Goal: Task Accomplishment & Management: Manage account settings

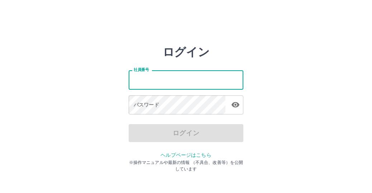
type input "*******"
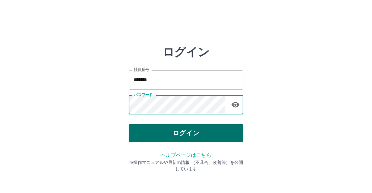
click at [225, 131] on button "ログイン" at bounding box center [186, 133] width 115 height 18
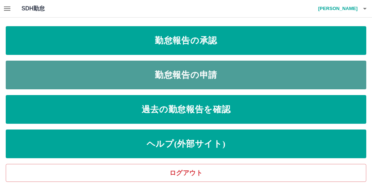
click at [204, 77] on link "勤怠報告の申請" at bounding box center [186, 75] width 361 height 29
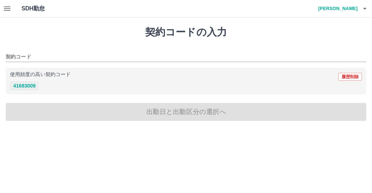
click at [29, 84] on button "41683009" at bounding box center [24, 85] width 29 height 9
type input "********"
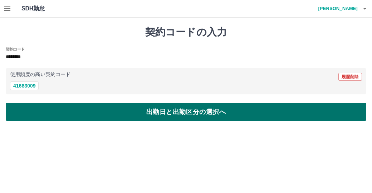
click at [95, 115] on button "出勤日と出勤区分の選択へ" at bounding box center [186, 112] width 361 height 18
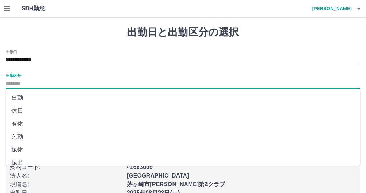
click at [20, 85] on input "出勤区分" at bounding box center [183, 83] width 355 height 9
click at [19, 99] on li "出勤" at bounding box center [183, 97] width 355 height 13
type input "**"
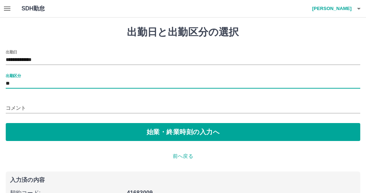
click at [34, 110] on input "コメント" at bounding box center [183, 108] width 355 height 10
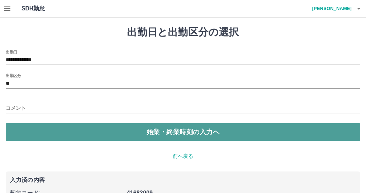
click at [76, 136] on button "始業・終業時刻の入力へ" at bounding box center [183, 132] width 355 height 18
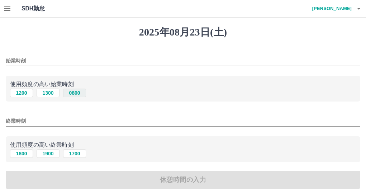
click at [76, 93] on button "0800" at bounding box center [74, 93] width 23 height 9
type input "****"
click at [81, 155] on button "1700" at bounding box center [74, 153] width 23 height 9
type input "****"
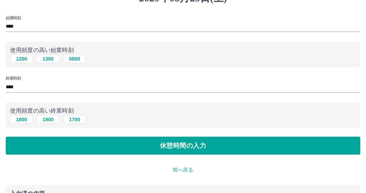
scroll to position [72, 0]
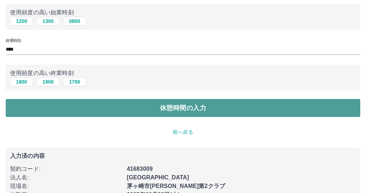
click at [137, 107] on button "休憩時間の入力" at bounding box center [183, 108] width 355 height 18
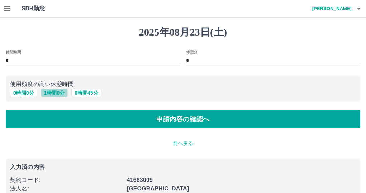
click at [53, 94] on button "1 時間 0 分" at bounding box center [54, 93] width 27 height 9
type input "*"
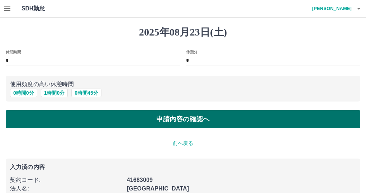
click at [176, 121] on button "申請内容の確認へ" at bounding box center [183, 119] width 355 height 18
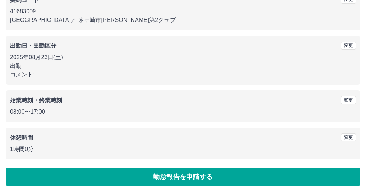
scroll to position [76, 0]
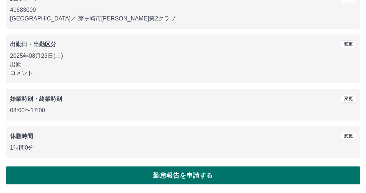
click at [187, 174] on button "勤怠報告を申請する" at bounding box center [183, 175] width 355 height 18
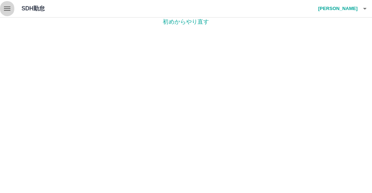
click at [8, 8] on icon "button" at bounding box center [7, 8] width 6 height 4
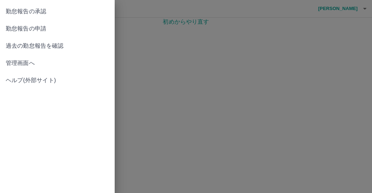
click at [38, 28] on span "勤怠報告の申請" at bounding box center [57, 28] width 103 height 9
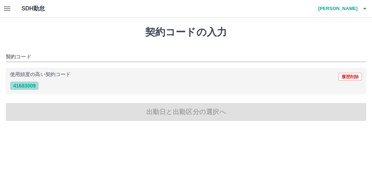
click at [28, 89] on button "41683009" at bounding box center [24, 85] width 29 height 9
type input "********"
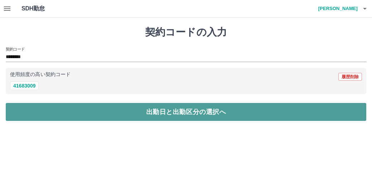
click at [105, 113] on button "出勤日と出勤区分の選択へ" at bounding box center [186, 112] width 361 height 18
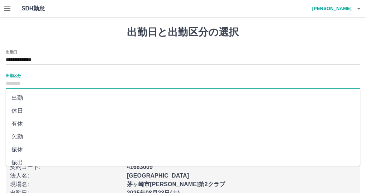
click at [55, 79] on input "出勤区分" at bounding box center [183, 83] width 355 height 9
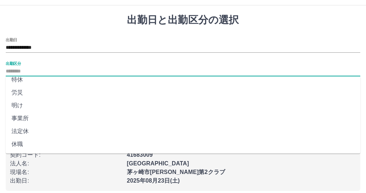
scroll to position [19, 0]
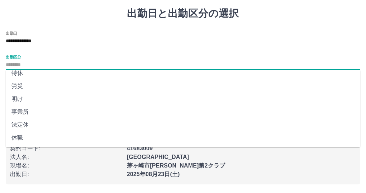
click at [19, 125] on li "法定休" at bounding box center [183, 124] width 355 height 13
type input "***"
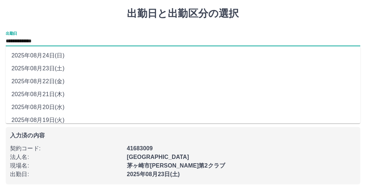
click at [52, 37] on input "**********" at bounding box center [183, 41] width 355 height 9
click at [55, 54] on li "2025年08月24日(日)" at bounding box center [183, 55] width 355 height 13
type input "**********"
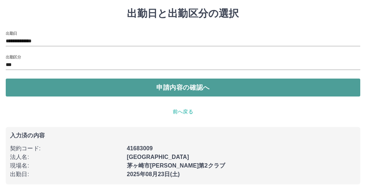
click at [51, 86] on button "申請内容の確認へ" at bounding box center [183, 88] width 355 height 18
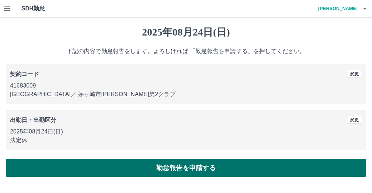
click at [102, 164] on button "勤怠報告を申請する" at bounding box center [186, 168] width 361 height 18
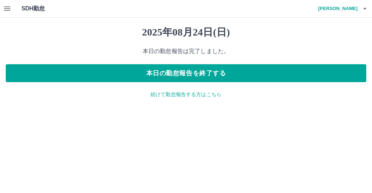
click at [197, 99] on div "2025年08月24日(日) 本日の勤怠報告は完了しました。 本日の勤怠報告を終了する 続けて勤怠報告する方はこちら" at bounding box center [186, 62] width 372 height 89
click at [197, 96] on p "続けて勤怠報告する方はこちら" at bounding box center [186, 95] width 361 height 8
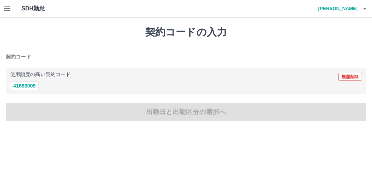
drag, startPoint x: 323, startPoint y: 32, endPoint x: 322, endPoint y: 10, distance: 21.9
click at [323, 30] on h1 "契約コードの入力" at bounding box center [186, 32] width 361 height 12
click at [8, 8] on icon "button" at bounding box center [7, 8] width 6 height 4
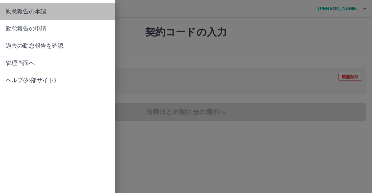
click at [36, 13] on span "勤怠報告の承認" at bounding box center [57, 11] width 103 height 9
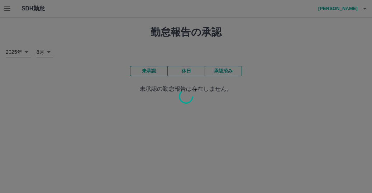
click at [229, 71] on div at bounding box center [186, 96] width 372 height 193
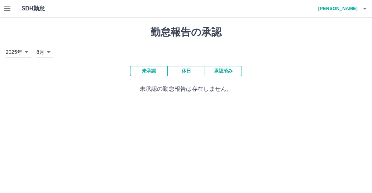
click at [223, 71] on button "承認済み" at bounding box center [223, 71] width 37 height 10
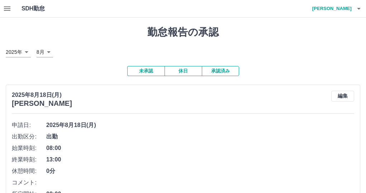
click at [149, 72] on button "未承認" at bounding box center [145, 71] width 37 height 10
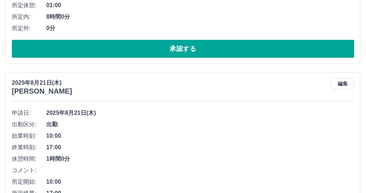
scroll to position [4184, 0]
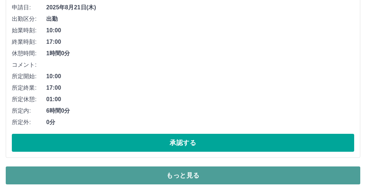
click at [288, 174] on button "もっと見る" at bounding box center [183, 175] width 355 height 18
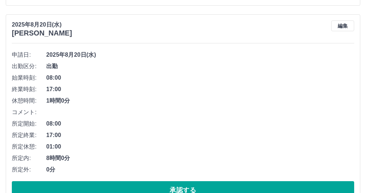
scroll to position [5618, 0]
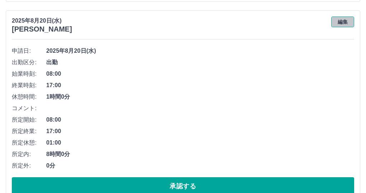
click at [343, 23] on button "編集" at bounding box center [342, 21] width 23 height 11
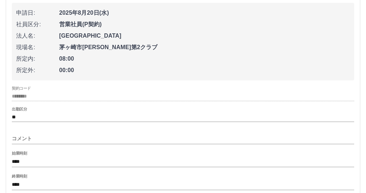
scroll to position [5726, 0]
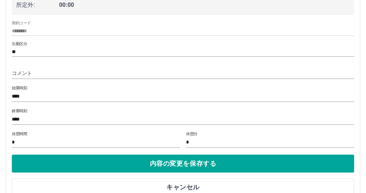
click at [25, 123] on input "****" at bounding box center [183, 119] width 343 height 10
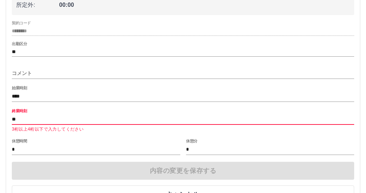
type input "*"
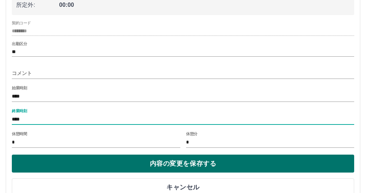
type input "****"
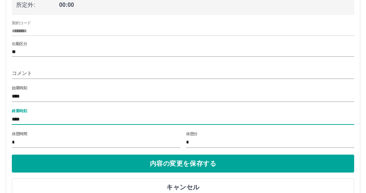
drag, startPoint x: 238, startPoint y: 165, endPoint x: 367, endPoint y: 148, distance: 129.2
click at [238, 165] on button "内容の変更を保存する" at bounding box center [183, 164] width 343 height 18
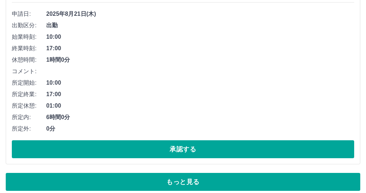
scroll to position [4184, 0]
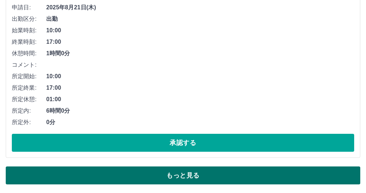
click at [209, 176] on button "もっと見る" at bounding box center [183, 175] width 355 height 18
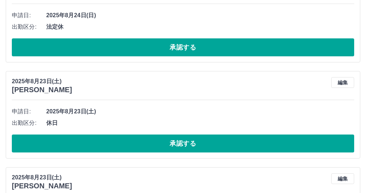
scroll to position [0, 0]
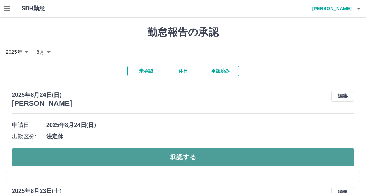
click at [325, 155] on button "承認する" at bounding box center [183, 157] width 343 height 18
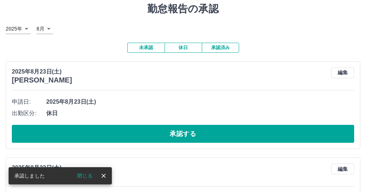
scroll to position [36, 0]
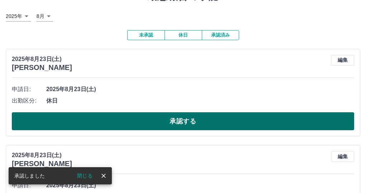
click at [199, 121] on button "承認する" at bounding box center [183, 121] width 343 height 18
click at [255, 123] on button "承認する" at bounding box center [183, 121] width 343 height 18
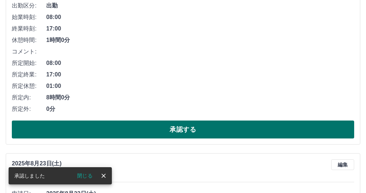
scroll to position [143, 0]
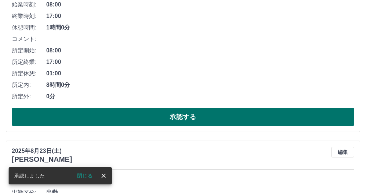
click at [218, 117] on button "承認する" at bounding box center [183, 117] width 343 height 18
click at [213, 116] on button "承認する" at bounding box center [183, 117] width 343 height 18
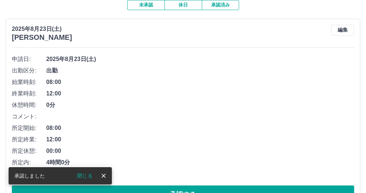
scroll to position [108, 0]
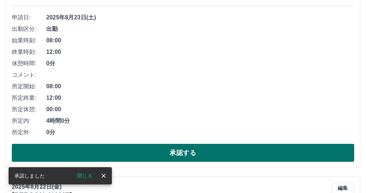
click at [201, 150] on button "承認する" at bounding box center [183, 153] width 343 height 18
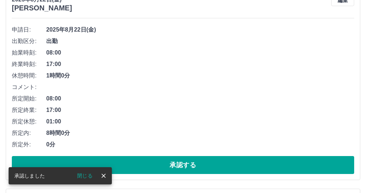
scroll to position [143, 0]
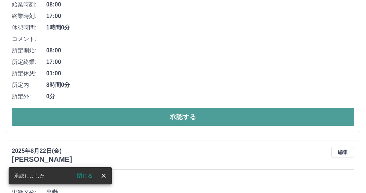
click at [229, 119] on button "承認する" at bounding box center [183, 117] width 343 height 18
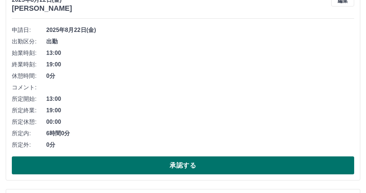
scroll to position [108, 0]
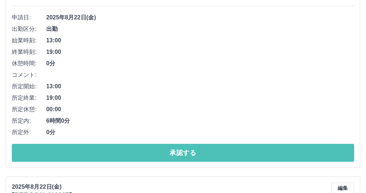
drag, startPoint x: 224, startPoint y: 155, endPoint x: 256, endPoint y: 145, distance: 33.7
click at [224, 155] on button "承認する" at bounding box center [183, 153] width 343 height 18
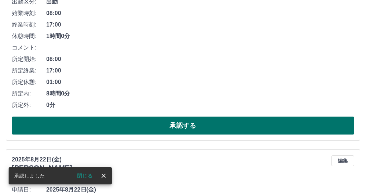
scroll to position [143, 0]
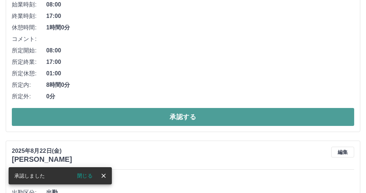
click at [222, 114] on button "承認する" at bounding box center [183, 117] width 343 height 18
click at [221, 120] on button "承認する" at bounding box center [183, 117] width 343 height 18
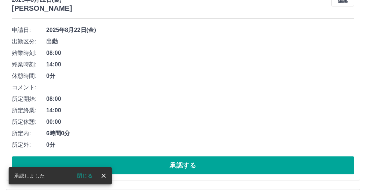
scroll to position [108, 0]
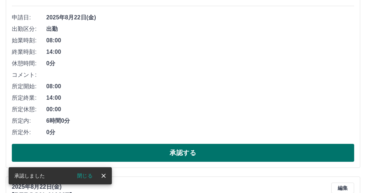
click at [259, 148] on button "承認する" at bounding box center [183, 153] width 343 height 18
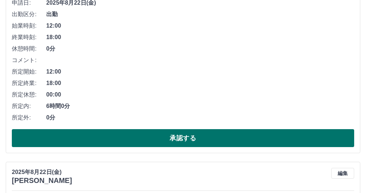
scroll to position [143, 0]
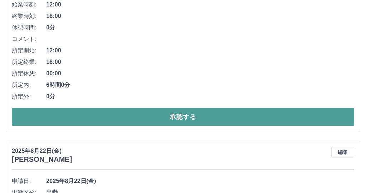
click at [297, 118] on button "承認する" at bounding box center [183, 117] width 343 height 18
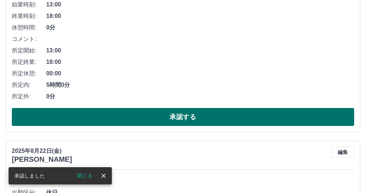
click at [292, 119] on button "承認する" at bounding box center [183, 117] width 343 height 18
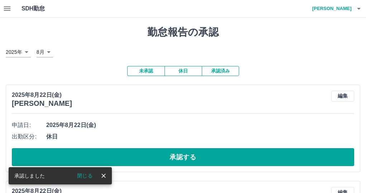
scroll to position [36, 0]
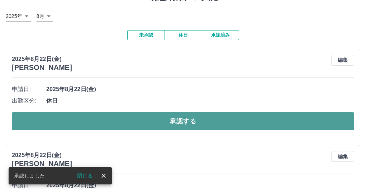
click at [251, 123] on button "承認する" at bounding box center [183, 121] width 343 height 18
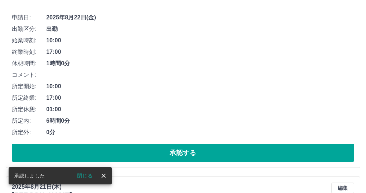
scroll to position [143, 0]
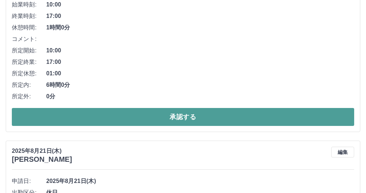
click at [251, 119] on button "承認する" at bounding box center [183, 117] width 343 height 18
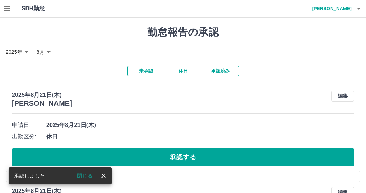
scroll to position [36, 0]
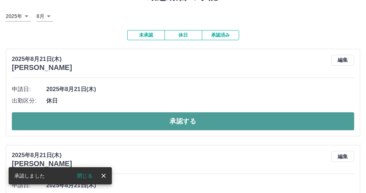
drag, startPoint x: 224, startPoint y: 123, endPoint x: 272, endPoint y: 113, distance: 48.7
click at [225, 123] on button "承認する" at bounding box center [183, 121] width 343 height 18
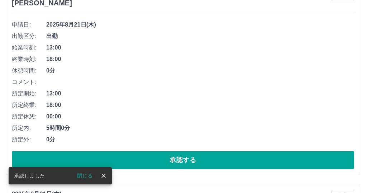
scroll to position [108, 0]
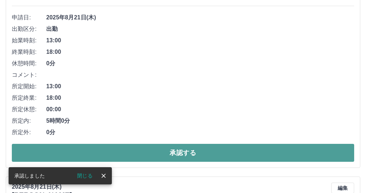
click at [275, 153] on button "承認する" at bounding box center [183, 153] width 343 height 18
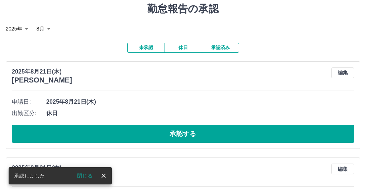
scroll to position [36, 0]
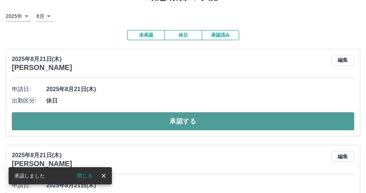
click at [258, 121] on button "承認する" at bounding box center [183, 121] width 343 height 18
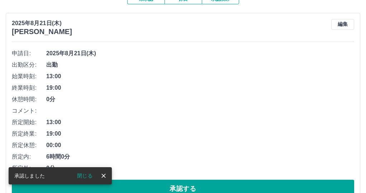
scroll to position [108, 0]
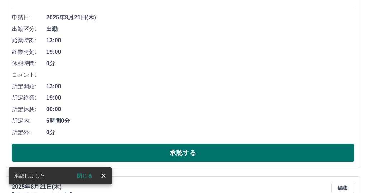
click at [222, 152] on button "承認する" at bounding box center [183, 153] width 343 height 18
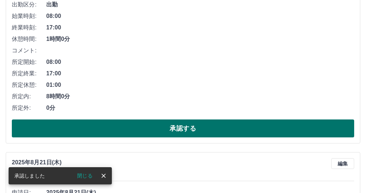
scroll to position [143, 0]
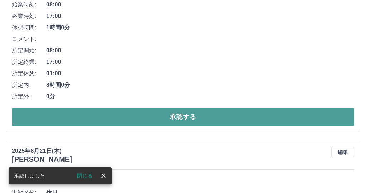
click at [266, 114] on button "承認する" at bounding box center [183, 117] width 343 height 18
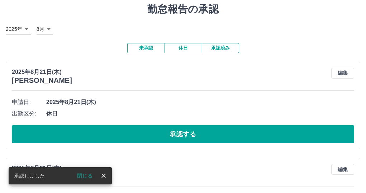
scroll to position [36, 0]
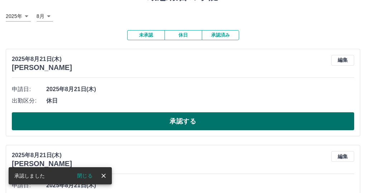
click at [253, 116] on button "承認する" at bounding box center [183, 121] width 343 height 18
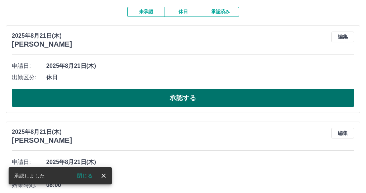
scroll to position [72, 0]
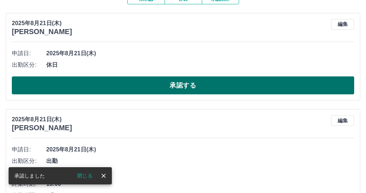
click at [283, 86] on button "承認する" at bounding box center [183, 85] width 343 height 18
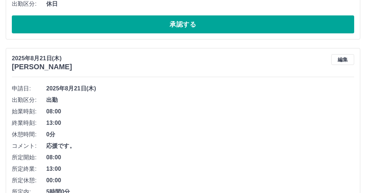
scroll to position [0, 0]
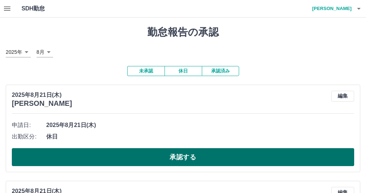
drag, startPoint x: 86, startPoint y: 154, endPoint x: 101, endPoint y: 153, distance: 14.8
click at [90, 153] on button "承認する" at bounding box center [183, 157] width 343 height 18
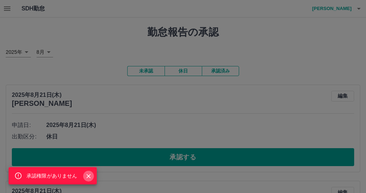
drag, startPoint x: 87, startPoint y: 174, endPoint x: 95, endPoint y: 174, distance: 7.9
click at [88, 174] on icon "Close" at bounding box center [88, 176] width 7 height 7
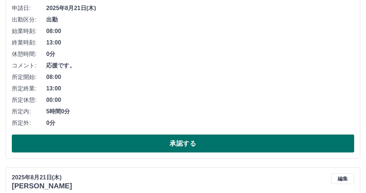
scroll to position [215, 0]
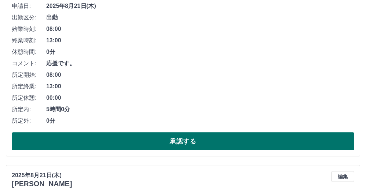
click at [166, 143] on button "承認する" at bounding box center [183, 141] width 343 height 18
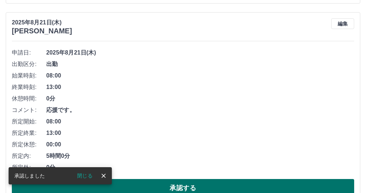
scroll to position [251, 0]
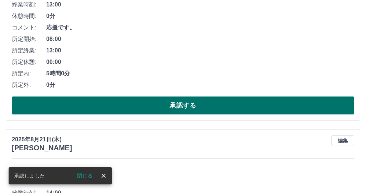
click at [167, 105] on button "承認する" at bounding box center [183, 105] width 343 height 18
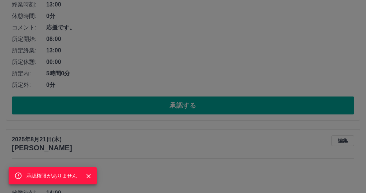
click at [289, 138] on div "承認権限がありません" at bounding box center [183, 96] width 366 height 193
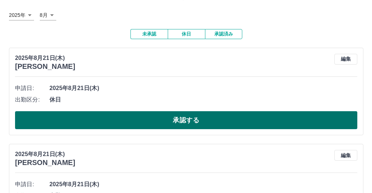
scroll to position [0, 0]
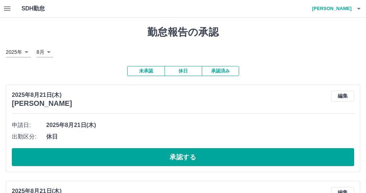
click at [348, 8] on h4 "柳　典子" at bounding box center [330, 8] width 43 height 17
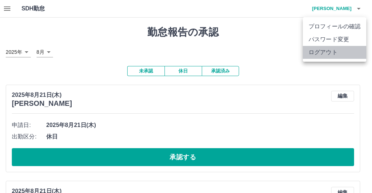
click at [330, 55] on li "ログアウト" at bounding box center [334, 52] width 63 height 13
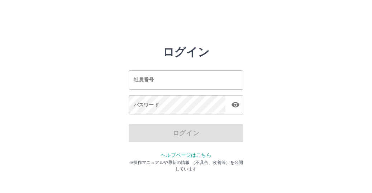
click at [220, 75] on input "社員番号" at bounding box center [186, 79] width 115 height 19
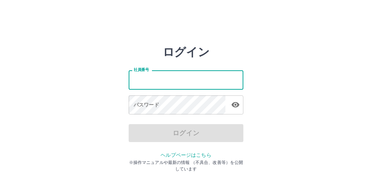
type input "*******"
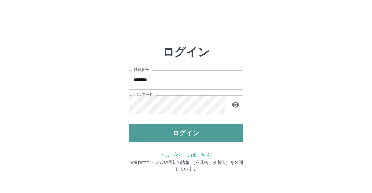
click at [198, 128] on button "ログイン" at bounding box center [186, 133] width 115 height 18
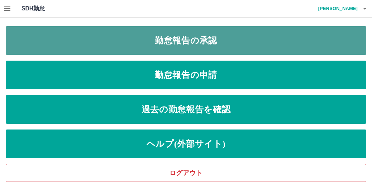
click at [269, 37] on link "勤怠報告の承認" at bounding box center [186, 40] width 361 height 29
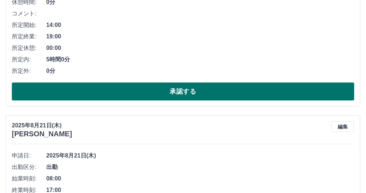
scroll to position [179, 0]
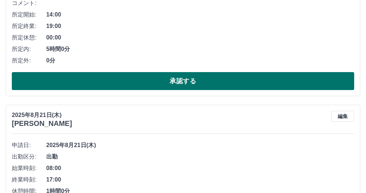
click at [207, 79] on button "承認する" at bounding box center [183, 81] width 343 height 18
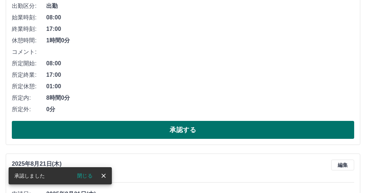
scroll to position [143, 0]
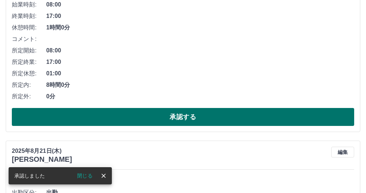
click at [241, 116] on button "承認する" at bounding box center [183, 117] width 343 height 18
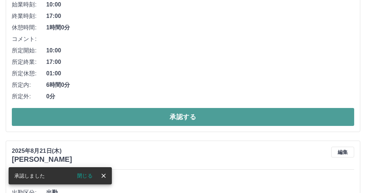
click at [139, 119] on button "承認する" at bounding box center [183, 117] width 343 height 18
click at [241, 122] on button "承認する" at bounding box center [183, 117] width 343 height 18
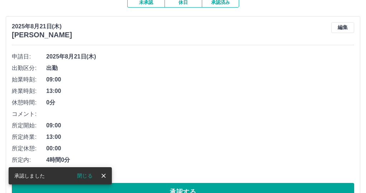
scroll to position [108, 0]
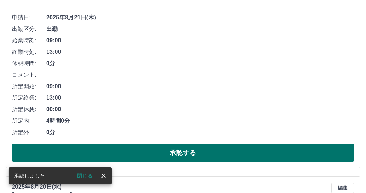
click at [275, 151] on button "承認する" at bounding box center [183, 153] width 343 height 18
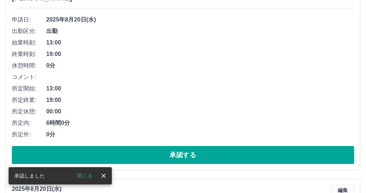
scroll to position [179, 0]
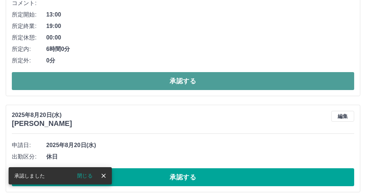
click at [278, 83] on button "承認する" at bounding box center [183, 81] width 343 height 18
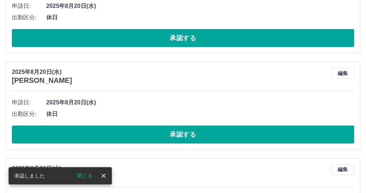
scroll to position [16, 0]
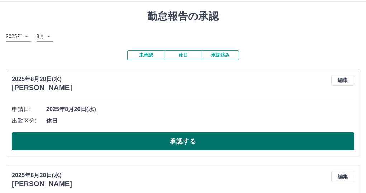
click at [261, 136] on button "承認する" at bounding box center [183, 141] width 343 height 18
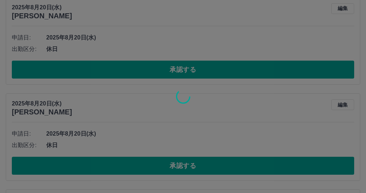
scroll to position [52, 0]
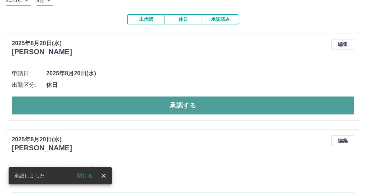
click at [246, 104] on button "承認する" at bounding box center [183, 105] width 343 height 18
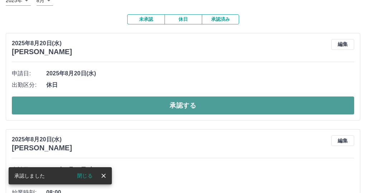
click at [232, 108] on button "承認する" at bounding box center [183, 105] width 343 height 18
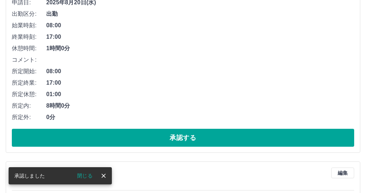
scroll to position [123, 0]
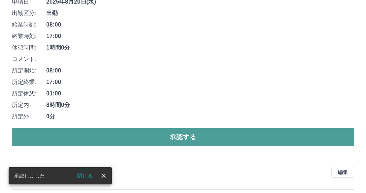
click at [156, 135] on button "承認する" at bounding box center [183, 137] width 343 height 18
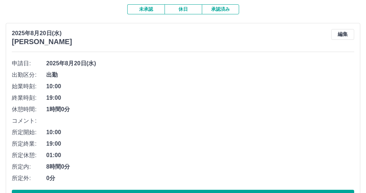
scroll to position [179, 0]
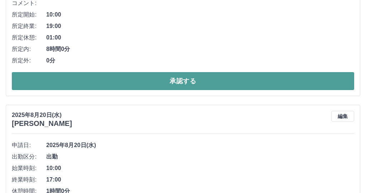
click at [243, 80] on button "承認する" at bounding box center [183, 81] width 343 height 18
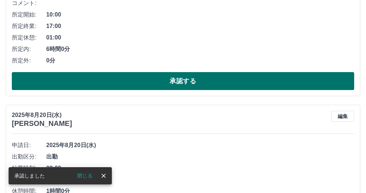
click at [251, 78] on button "承認する" at bounding box center [183, 81] width 343 height 18
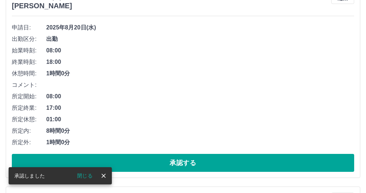
scroll to position [143, 0]
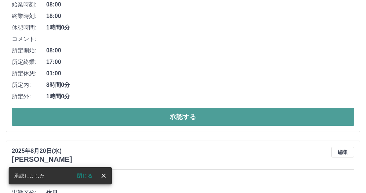
click at [256, 117] on button "承認する" at bounding box center [183, 117] width 343 height 18
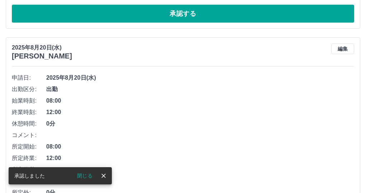
scroll to position [0, 0]
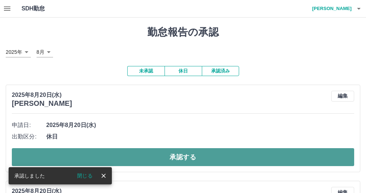
click at [240, 156] on button "承認する" at bounding box center [183, 157] width 343 height 18
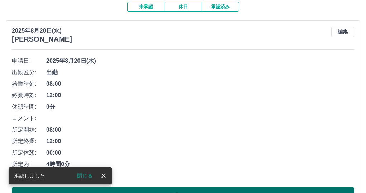
scroll to position [108, 0]
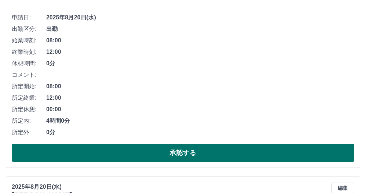
click at [238, 151] on button "承認する" at bounding box center [183, 153] width 343 height 18
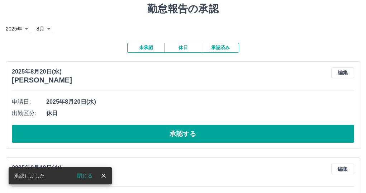
scroll to position [36, 0]
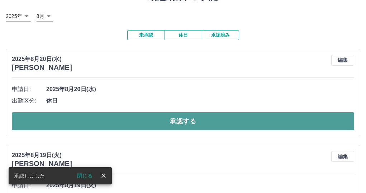
click at [215, 123] on button "承認する" at bounding box center [183, 121] width 343 height 18
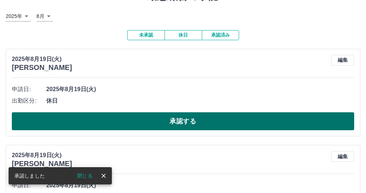
click at [247, 121] on button "承認する" at bounding box center [183, 121] width 343 height 18
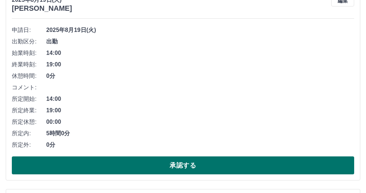
scroll to position [108, 0]
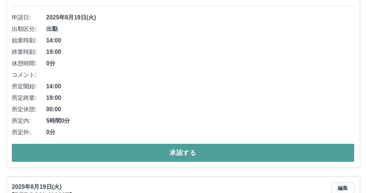
click at [194, 149] on button "承認する" at bounding box center [183, 153] width 343 height 18
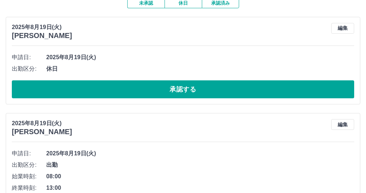
scroll to position [72, 0]
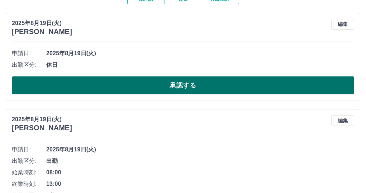
click at [228, 80] on button "承認する" at bounding box center [183, 85] width 343 height 18
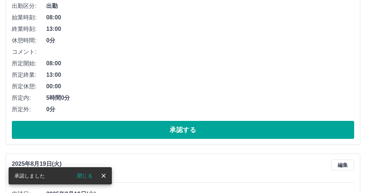
scroll to position [143, 0]
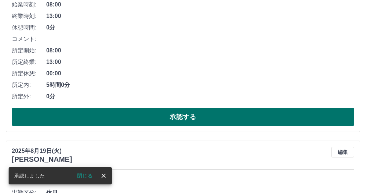
click at [225, 114] on button "承認する" at bounding box center [183, 117] width 343 height 18
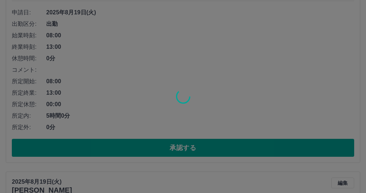
scroll to position [72, 0]
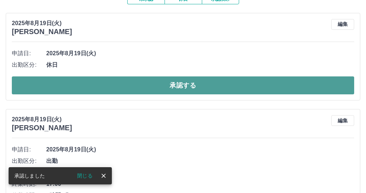
click at [168, 89] on button "承認する" at bounding box center [183, 85] width 343 height 18
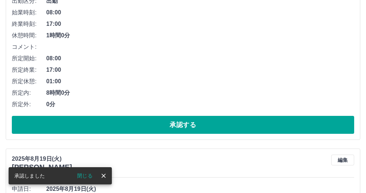
scroll to position [143, 0]
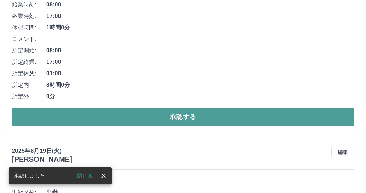
click at [222, 118] on button "承認する" at bounding box center [183, 117] width 343 height 18
click at [198, 117] on button "承認する" at bounding box center [183, 117] width 343 height 18
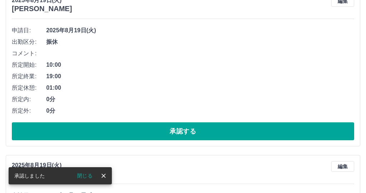
scroll to position [108, 0]
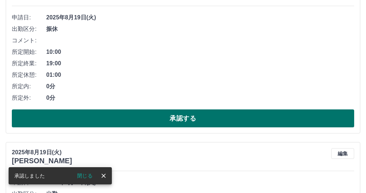
click at [193, 118] on button "承認する" at bounding box center [183, 118] width 343 height 18
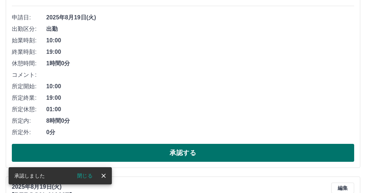
click at [120, 149] on button "承認する" at bounding box center [183, 153] width 343 height 18
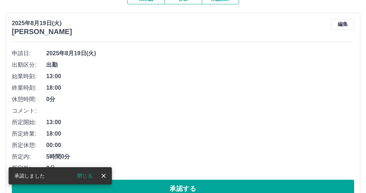
scroll to position [143, 0]
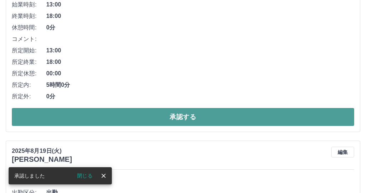
click at [205, 119] on button "承認する" at bounding box center [183, 117] width 343 height 18
click at [245, 118] on button "承認する" at bounding box center [183, 117] width 343 height 18
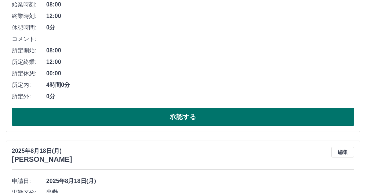
click at [220, 114] on button "承認する" at bounding box center [183, 117] width 343 height 18
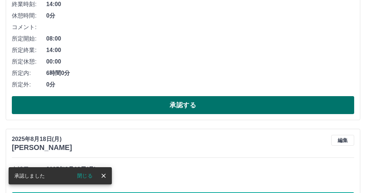
scroll to position [159, 0]
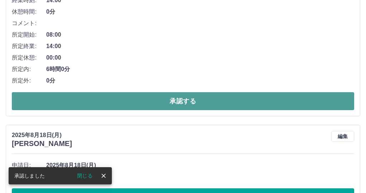
drag, startPoint x: 180, startPoint y: 99, endPoint x: 203, endPoint y: 98, distance: 22.6
click at [181, 98] on button "承認する" at bounding box center [183, 101] width 343 height 18
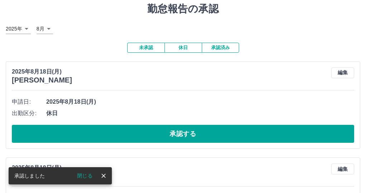
scroll to position [36, 0]
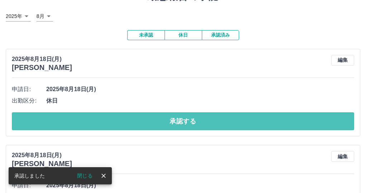
drag, startPoint x: 166, startPoint y: 121, endPoint x: 257, endPoint y: 108, distance: 92.1
click at [166, 121] on button "承認する" at bounding box center [183, 121] width 343 height 18
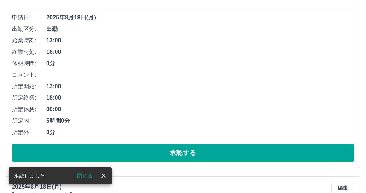
scroll to position [143, 0]
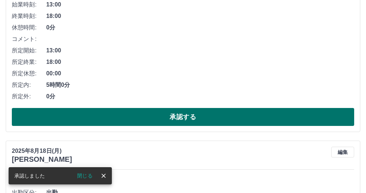
drag, startPoint x: 113, startPoint y: 117, endPoint x: 121, endPoint y: 113, distance: 8.8
click at [113, 117] on button "承認する" at bounding box center [183, 117] width 343 height 18
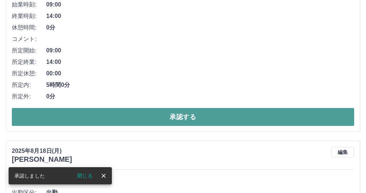
click at [211, 118] on button "承認する" at bounding box center [183, 117] width 343 height 18
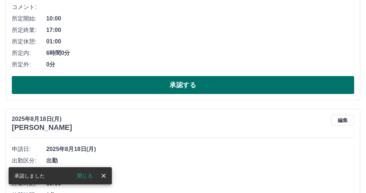
scroll to position [179, 0]
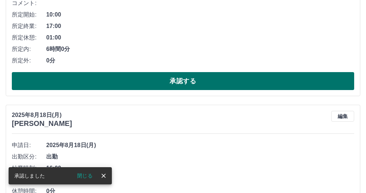
click at [105, 77] on button "承認する" at bounding box center [183, 81] width 343 height 18
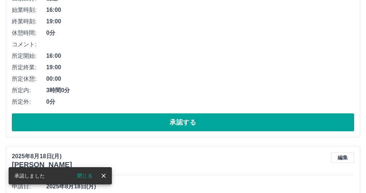
scroll to position [143, 0]
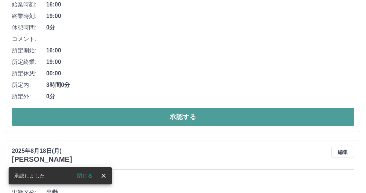
click at [53, 114] on button "承認する" at bounding box center [183, 117] width 343 height 18
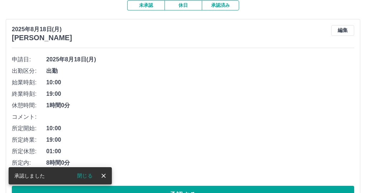
scroll to position [108, 0]
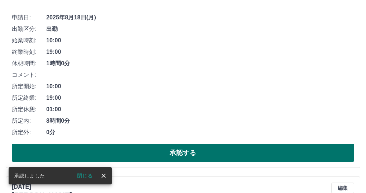
click at [195, 153] on button "承認する" at bounding box center [183, 153] width 343 height 18
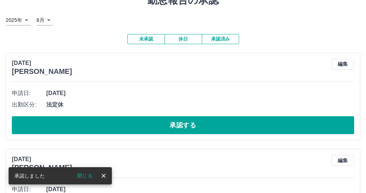
scroll to position [72, 0]
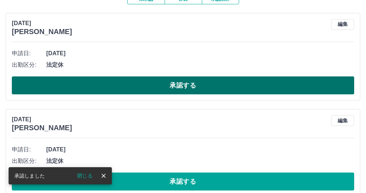
click at [122, 82] on button "承認する" at bounding box center [183, 85] width 343 height 18
click at [119, 82] on button "承認する" at bounding box center [183, 85] width 343 height 18
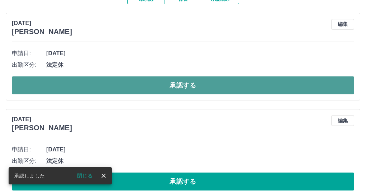
click at [147, 81] on button "承認する" at bounding box center [183, 85] width 343 height 18
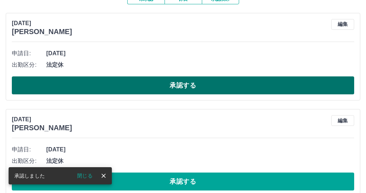
click at [149, 84] on button "承認する" at bounding box center [183, 85] width 343 height 18
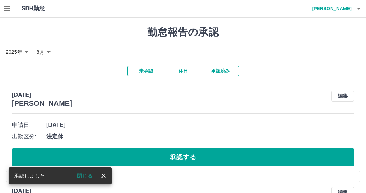
scroll to position [36, 0]
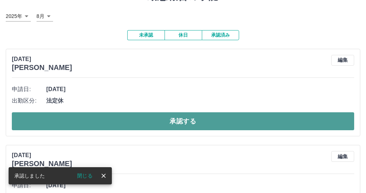
click at [128, 122] on button "承認する" at bounding box center [183, 121] width 343 height 18
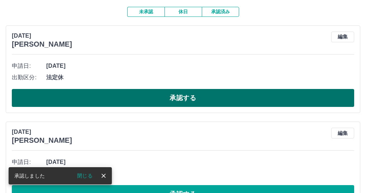
scroll to position [72, 0]
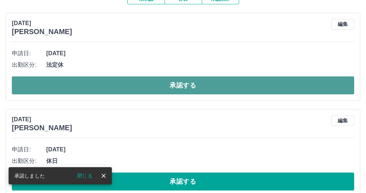
click at [128, 82] on button "承認する" at bounding box center [183, 85] width 343 height 18
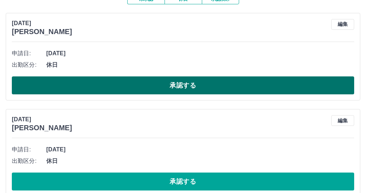
drag, startPoint x: 79, startPoint y: 86, endPoint x: 82, endPoint y: 84, distance: 3.9
click at [79, 85] on button "承認する" at bounding box center [183, 85] width 343 height 18
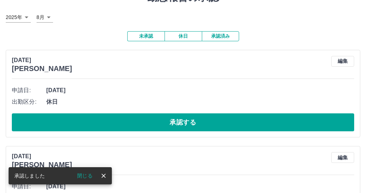
scroll to position [47, 0]
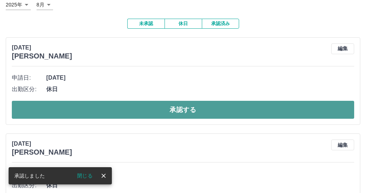
click at [81, 110] on button "承認する" at bounding box center [183, 110] width 343 height 18
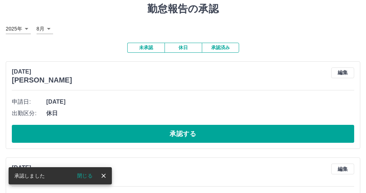
scroll to position [36, 0]
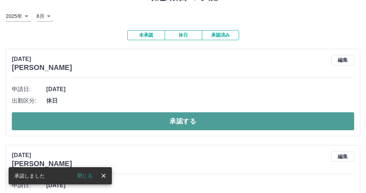
click at [64, 120] on button "承認する" at bounding box center [183, 121] width 343 height 18
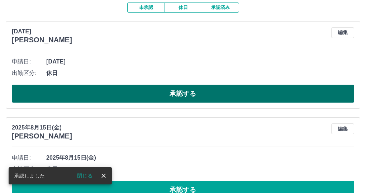
scroll to position [72, 0]
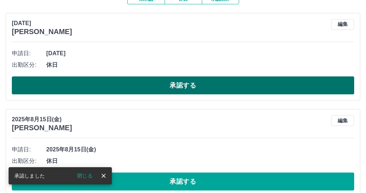
click at [124, 80] on button "承認する" at bounding box center [183, 85] width 343 height 18
click at [166, 91] on button "承認する" at bounding box center [183, 85] width 343 height 18
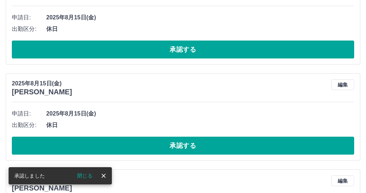
scroll to position [11, 0]
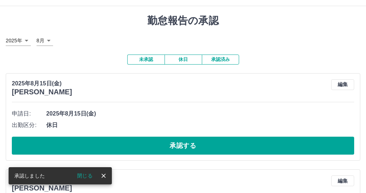
click at [227, 147] on div at bounding box center [183, 96] width 366 height 193
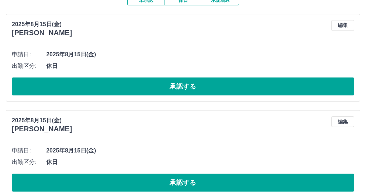
scroll to position [83, 0]
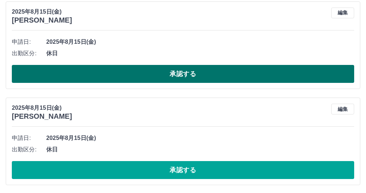
click at [42, 73] on button "承認する" at bounding box center [183, 74] width 343 height 18
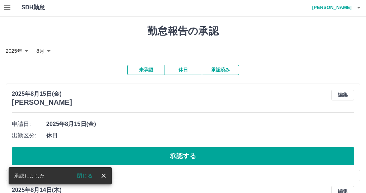
scroll to position [0, 0]
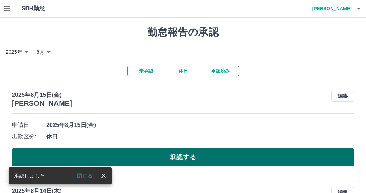
click at [225, 152] on button "承認する" at bounding box center [183, 157] width 343 height 18
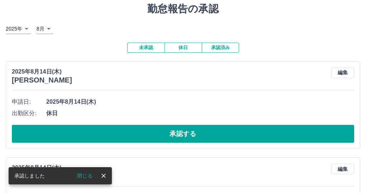
scroll to position [36, 0]
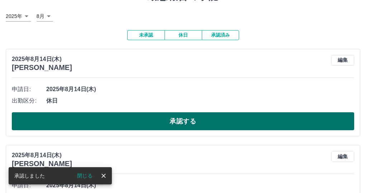
click at [107, 116] on button "承認する" at bounding box center [183, 121] width 343 height 18
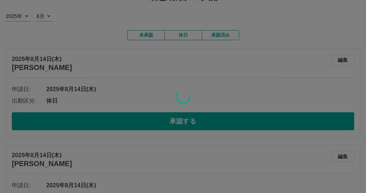
scroll to position [72, 0]
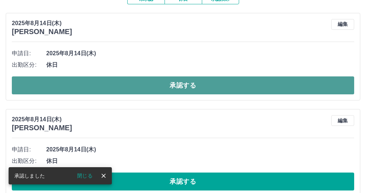
click at [197, 87] on button "承認する" at bounding box center [183, 85] width 343 height 18
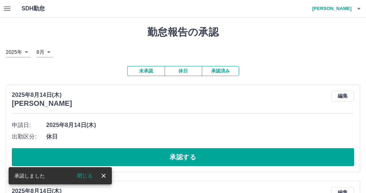
scroll to position [36, 0]
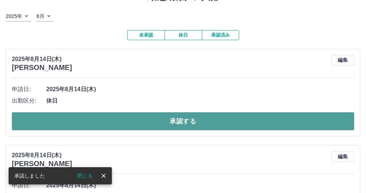
click at [213, 120] on button "承認する" at bounding box center [183, 121] width 343 height 18
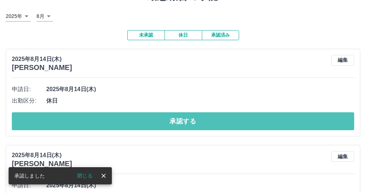
click at [175, 119] on button "承認する" at bounding box center [183, 121] width 343 height 18
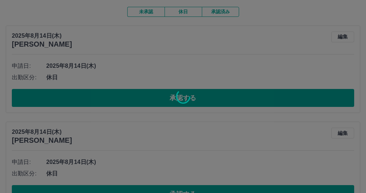
scroll to position [72, 0]
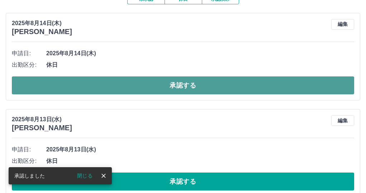
click at [161, 90] on button "承認する" at bounding box center [183, 85] width 343 height 18
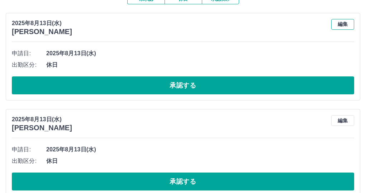
click at [346, 22] on button "編集" at bounding box center [342, 24] width 23 height 11
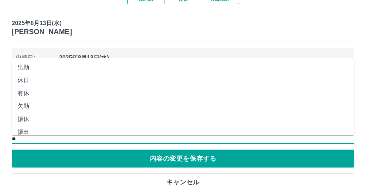
click at [32, 138] on input "**" at bounding box center [183, 138] width 343 height 9
click at [28, 66] on li "出勤" at bounding box center [183, 67] width 343 height 13
type input "**"
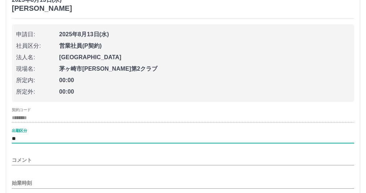
scroll to position [108, 0]
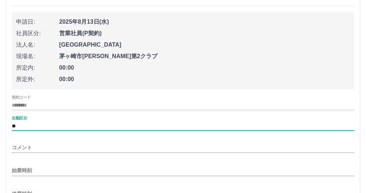
click at [40, 127] on input "**" at bounding box center [183, 126] width 343 height 9
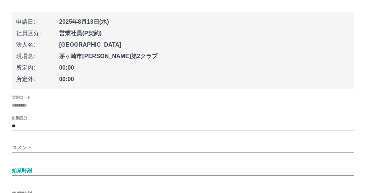
click at [68, 171] on input "始業時刻" at bounding box center [183, 170] width 343 height 10
type input "****"
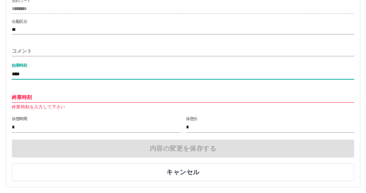
scroll to position [215, 0]
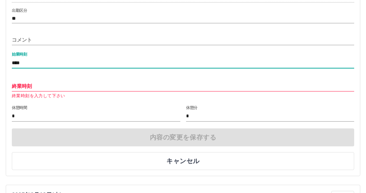
click at [43, 85] on input "終業時刻" at bounding box center [183, 86] width 343 height 10
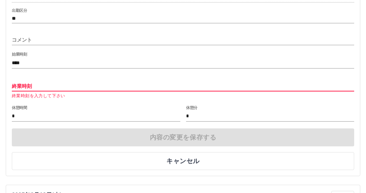
type input "*****"
click at [25, 117] on input "*" at bounding box center [96, 116] width 169 height 10
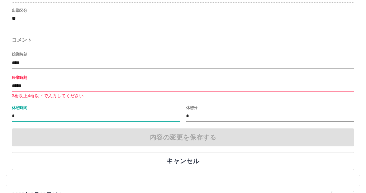
type input "**"
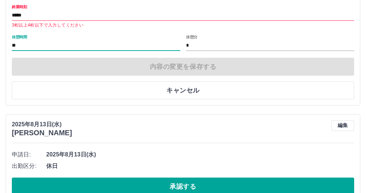
scroll to position [287, 0]
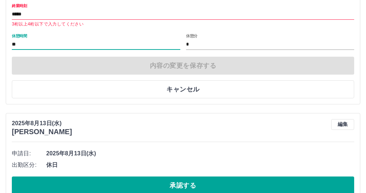
click at [252, 92] on button "キャンセル" at bounding box center [183, 89] width 343 height 18
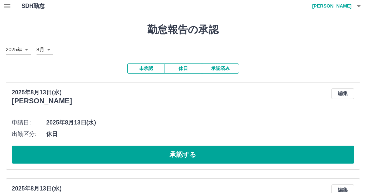
scroll to position [0, 0]
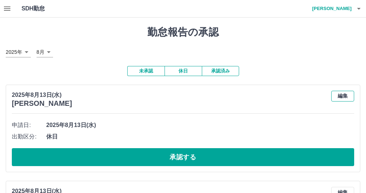
click at [340, 96] on button "編集" at bounding box center [342, 96] width 23 height 11
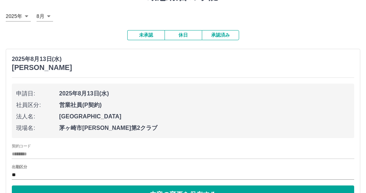
scroll to position [72, 0]
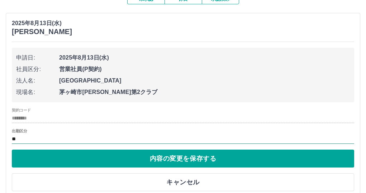
click at [27, 140] on input "**" at bounding box center [183, 138] width 343 height 9
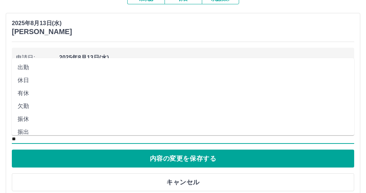
click at [31, 67] on li "出勤" at bounding box center [183, 67] width 343 height 13
type input "**"
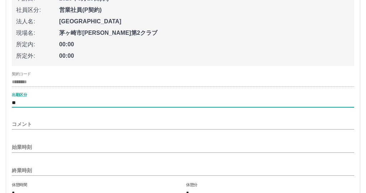
scroll to position [143, 0]
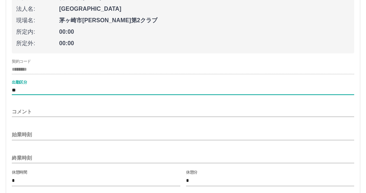
click at [37, 136] on input "始業時刻" at bounding box center [183, 134] width 343 height 10
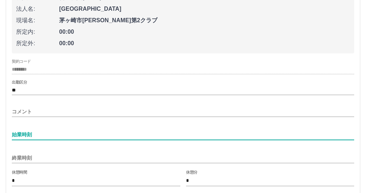
type input "****"
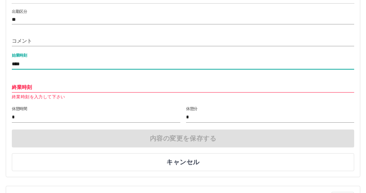
scroll to position [215, 0]
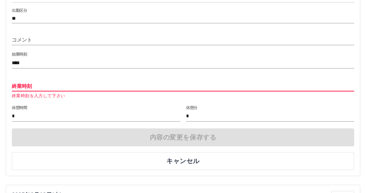
click at [35, 87] on input "終業時刻" at bounding box center [183, 86] width 343 height 10
type input "****"
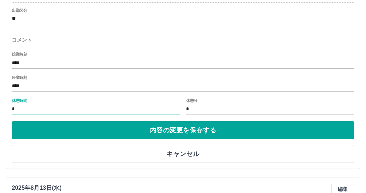
click at [44, 108] on input "*" at bounding box center [96, 109] width 169 height 10
type input "**"
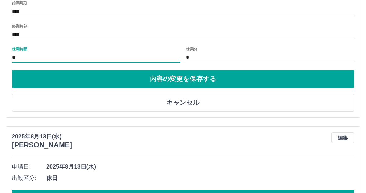
scroll to position [287, 0]
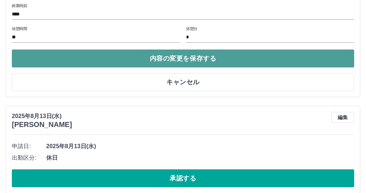
click at [269, 59] on button "内容の変更を保存する" at bounding box center [183, 58] width 343 height 18
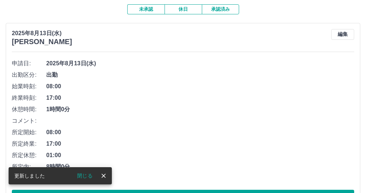
scroll to position [108, 0]
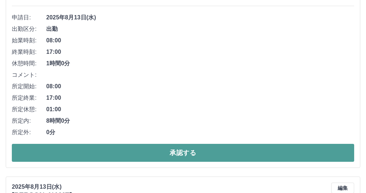
click at [222, 150] on button "承認する" at bounding box center [183, 153] width 343 height 18
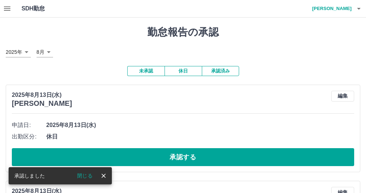
scroll to position [36, 0]
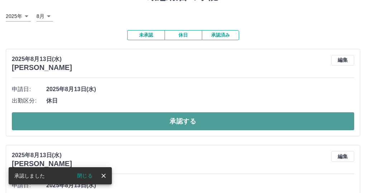
click at [211, 121] on button "承認する" at bounding box center [183, 121] width 343 height 18
click at [199, 121] on button "承認する" at bounding box center [183, 121] width 343 height 18
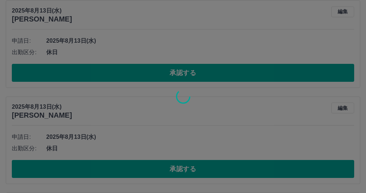
scroll to position [72, 0]
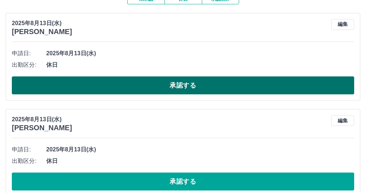
click at [279, 84] on button "承認する" at bounding box center [183, 85] width 343 height 18
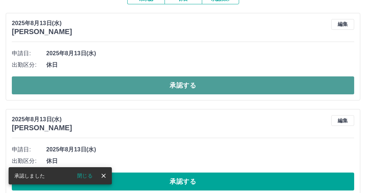
click at [211, 84] on button "承認する" at bounding box center [183, 85] width 343 height 18
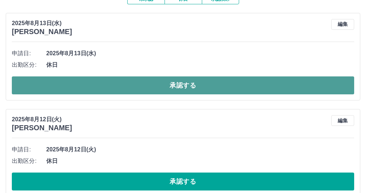
click at [235, 88] on button "承認する" at bounding box center [183, 85] width 343 height 18
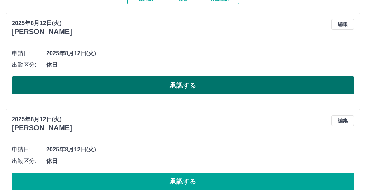
click at [115, 81] on button "承認する" at bounding box center [183, 85] width 343 height 18
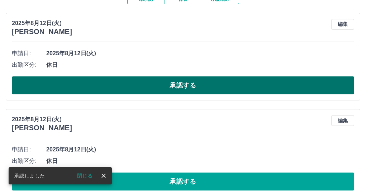
click at [175, 83] on button "承認する" at bounding box center [183, 85] width 343 height 18
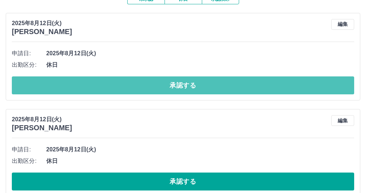
click at [202, 85] on button "承認する" at bounding box center [183, 85] width 343 height 18
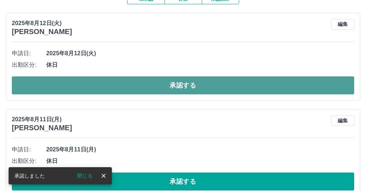
click at [235, 88] on button "承認する" at bounding box center [183, 85] width 343 height 18
click at [197, 84] on button "承認する" at bounding box center [183, 85] width 343 height 18
click at [187, 89] on button "承認する" at bounding box center [183, 85] width 343 height 18
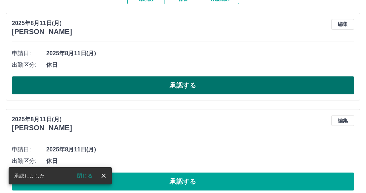
click at [226, 87] on button "承認する" at bounding box center [183, 85] width 343 height 18
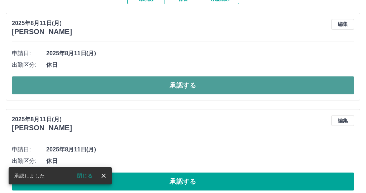
click at [228, 81] on button "承認する" at bounding box center [183, 85] width 343 height 18
click at [224, 89] on button "承認する" at bounding box center [183, 85] width 343 height 18
click at [213, 88] on button "承認する" at bounding box center [183, 85] width 343 height 18
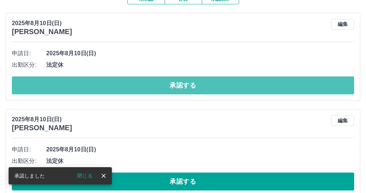
click at [217, 87] on button "承認する" at bounding box center [183, 85] width 343 height 18
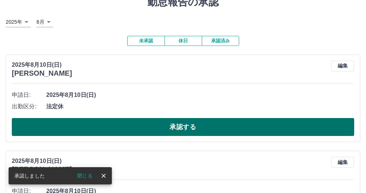
scroll to position [0, 0]
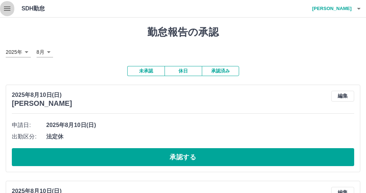
click at [10, 11] on icon "button" at bounding box center [7, 8] width 6 height 4
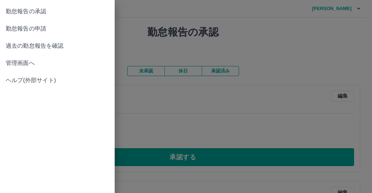
click at [137, 102] on div at bounding box center [186, 96] width 372 height 193
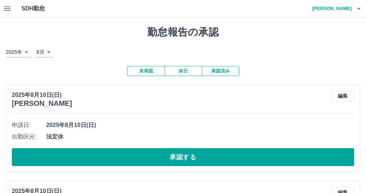
scroll to position [36, 0]
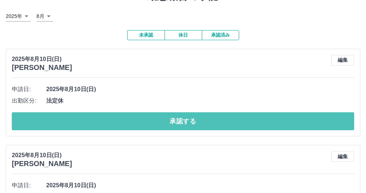
drag, startPoint x: 104, startPoint y: 121, endPoint x: 105, endPoint y: 116, distance: 4.7
click at [104, 119] on button "承認する" at bounding box center [183, 121] width 343 height 18
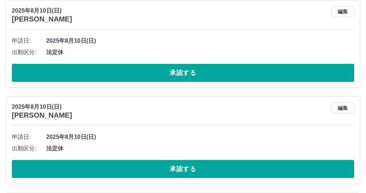
scroll to position [72, 0]
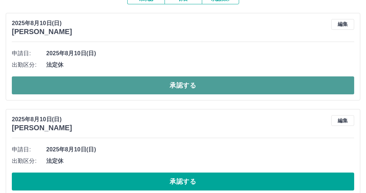
click at [179, 88] on button "承認する" at bounding box center [183, 85] width 343 height 18
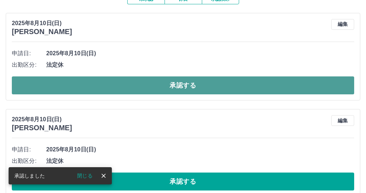
click at [175, 82] on button "承認する" at bounding box center [183, 85] width 343 height 18
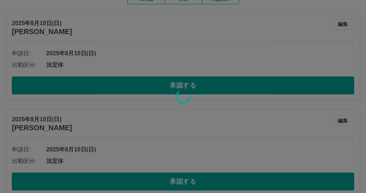
scroll to position [0, 0]
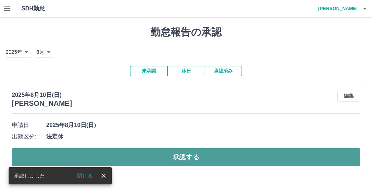
drag, startPoint x: 159, startPoint y: 155, endPoint x: 163, endPoint y: 154, distance: 3.7
click at [160, 154] on button "承認する" at bounding box center [186, 157] width 349 height 18
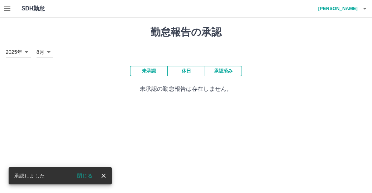
click at [154, 72] on button "未承認" at bounding box center [148, 71] width 37 height 10
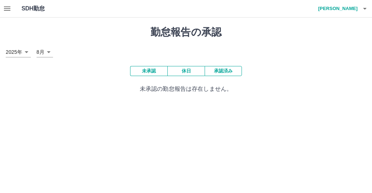
click at [228, 70] on button "承認済み" at bounding box center [223, 71] width 37 height 10
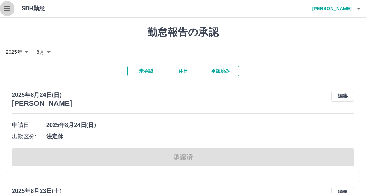
click at [10, 9] on icon "button" at bounding box center [7, 8] width 6 height 4
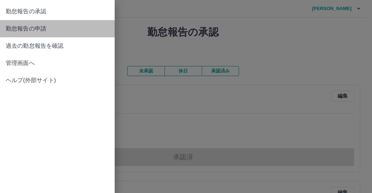
click at [29, 28] on span "勤怠報告の申請" at bounding box center [57, 28] width 103 height 9
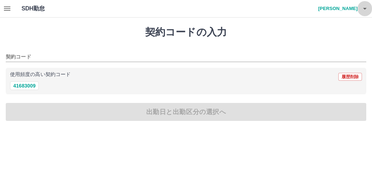
click at [360, 9] on button "button" at bounding box center [365, 8] width 14 height 17
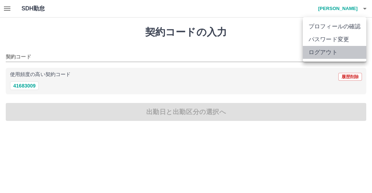
click at [323, 53] on li "ログアウト" at bounding box center [334, 52] width 63 height 13
